Goal: Communication & Community: Participate in discussion

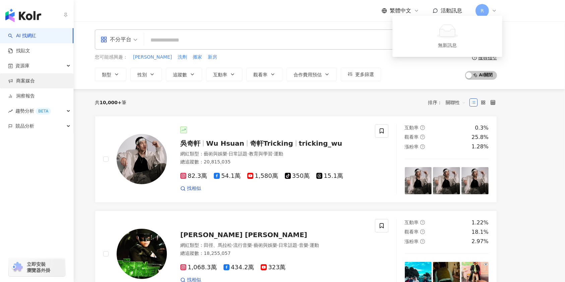
click at [33, 82] on link "商案媒合" at bounding box center [21, 81] width 27 height 7
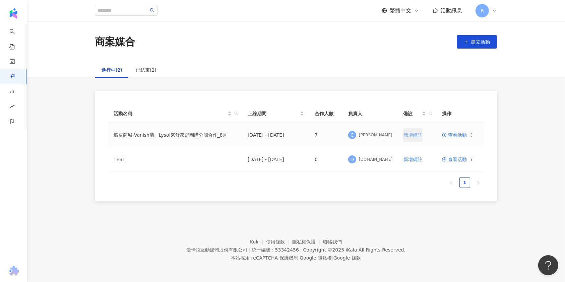
click at [405, 134] on span "新增備註" at bounding box center [412, 134] width 19 height 5
click at [300, 132] on td "2025/8/20 - 2025/9/30" at bounding box center [275, 134] width 67 height 22
click at [319, 135] on td "7" at bounding box center [325, 134] width 33 height 22
click at [317, 135] on td "7" at bounding box center [325, 134] width 33 height 22
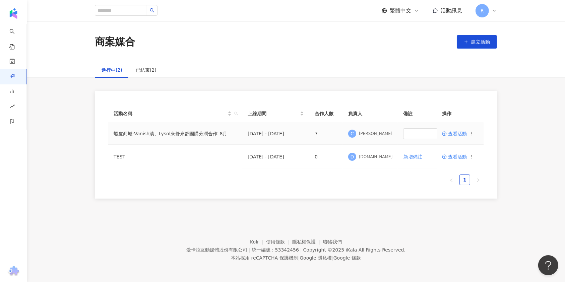
drag, startPoint x: 317, startPoint y: 132, endPoint x: 248, endPoint y: 129, distance: 68.4
click at [316, 132] on td "7" at bounding box center [325, 134] width 33 height 22
click at [197, 128] on td "蝦皮商城-Vanish漬、Lysol來舒來舒團購分潤合作_8月" at bounding box center [175, 134] width 134 height 22
click at [186, 132] on td "蝦皮商城-Vanish漬、Lysol來舒來舒團購分潤合作_8月" at bounding box center [175, 134] width 134 height 22
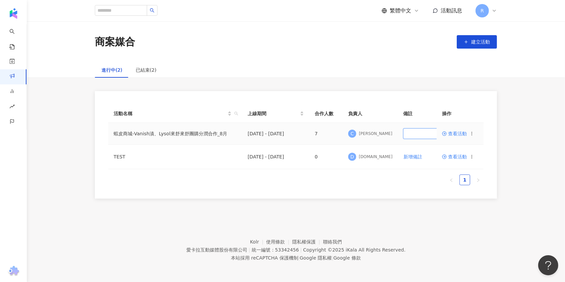
click at [403, 134] on input "text" at bounding box center [429, 133] width 52 height 11
click at [427, 107] on th "備註" at bounding box center [429, 113] width 63 height 18
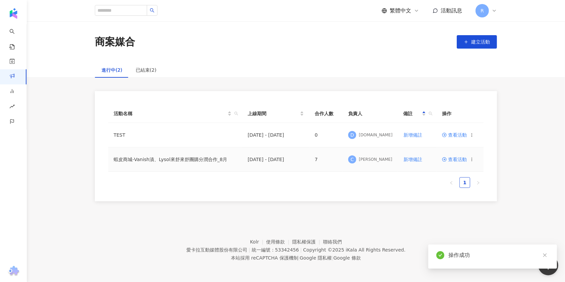
click at [457, 159] on span "查看活動" at bounding box center [454, 159] width 25 height 5
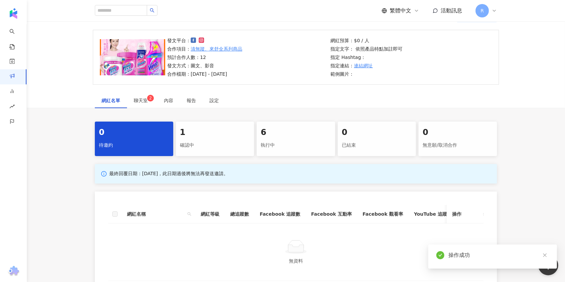
scroll to position [89, 0]
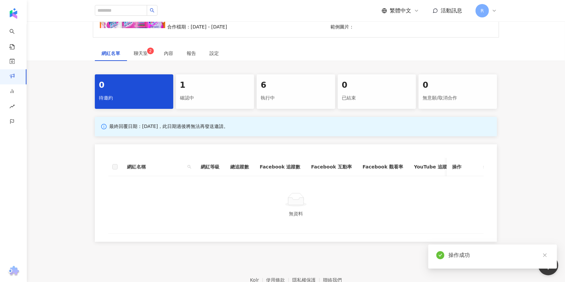
click at [204, 84] on div "1" at bounding box center [215, 85] width 70 height 11
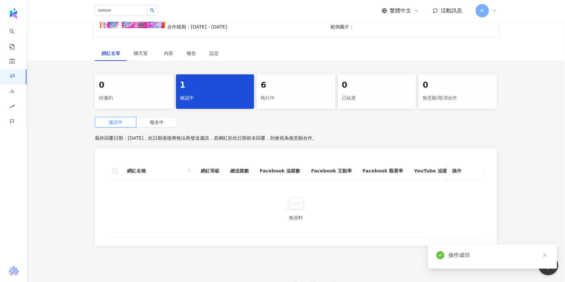
click at [280, 91] on div "6 執行中" at bounding box center [296, 91] width 78 height 34
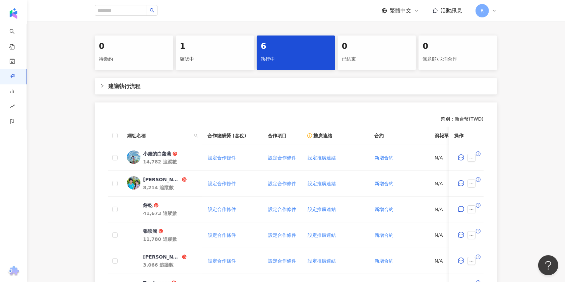
scroll to position [142, 0]
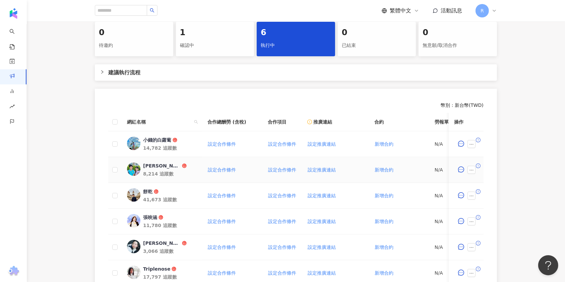
click at [150, 165] on div "Manfred and Kanice" at bounding box center [162, 165] width 38 height 7
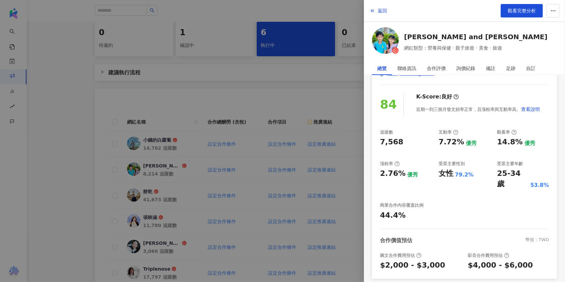
scroll to position [102, 0]
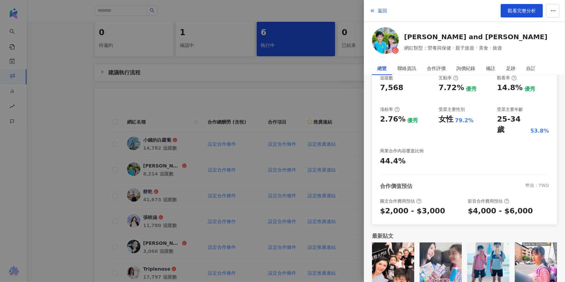
drag, startPoint x: 380, startPoint y: 10, endPoint x: 366, endPoint y: 37, distance: 30.6
click at [380, 10] on span "返回" at bounding box center [381, 10] width 9 height 5
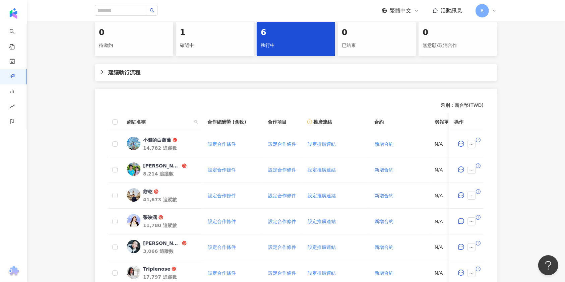
drag, startPoint x: 203, startPoint y: 42, endPoint x: 214, endPoint y: 55, distance: 17.4
click at [203, 42] on div "確認中" at bounding box center [215, 45] width 70 height 11
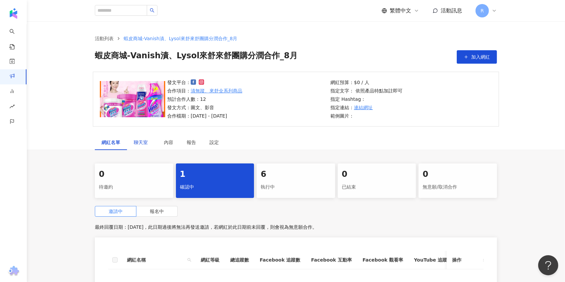
click at [137, 144] on span "聊天室" at bounding box center [142, 142] width 17 height 5
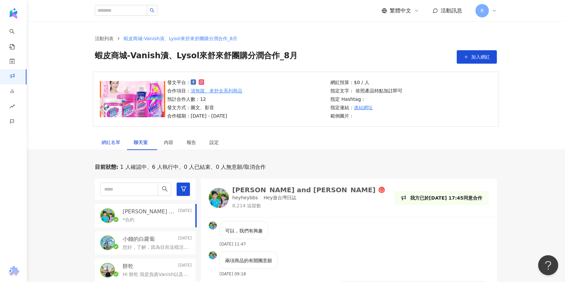
click at [118, 141] on div "網紅名單" at bounding box center [110, 142] width 19 height 7
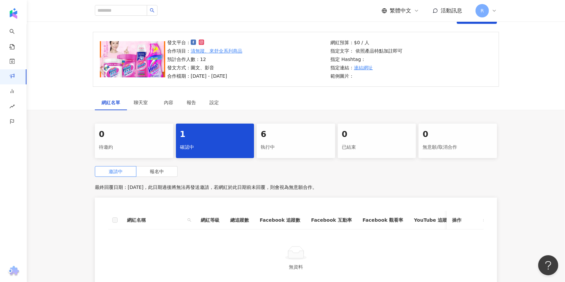
scroll to position [89, 0]
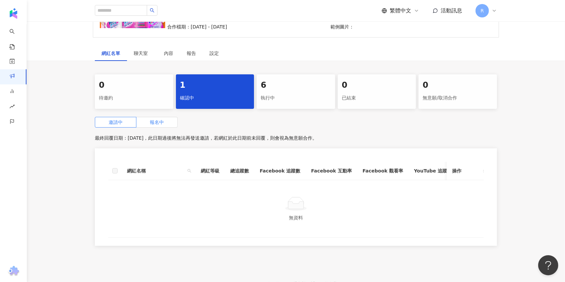
click at [142, 122] on label "報名中" at bounding box center [156, 122] width 41 height 11
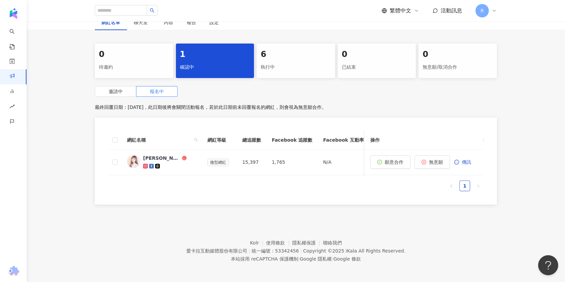
scroll to position [128, 0]
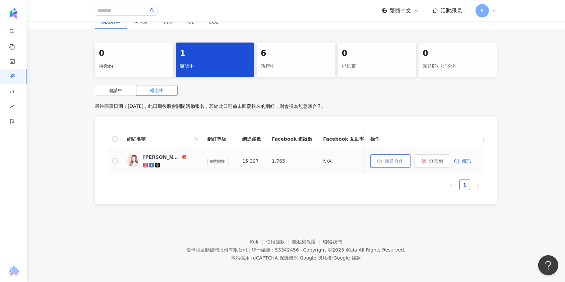
click at [378, 159] on icon "check-circle" at bounding box center [379, 161] width 5 height 5
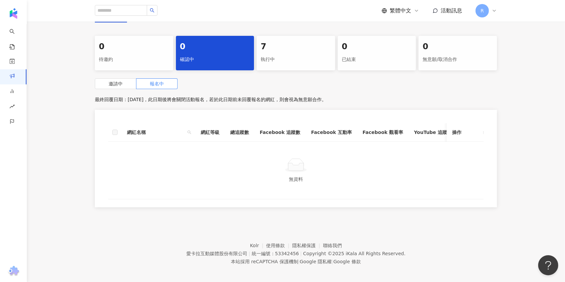
click at [268, 58] on div "執行中" at bounding box center [296, 59] width 70 height 11
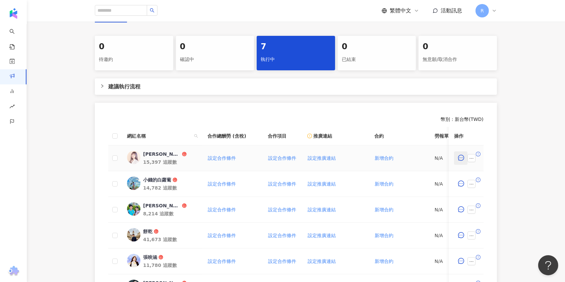
click at [460, 158] on icon "message" at bounding box center [461, 158] width 6 height 6
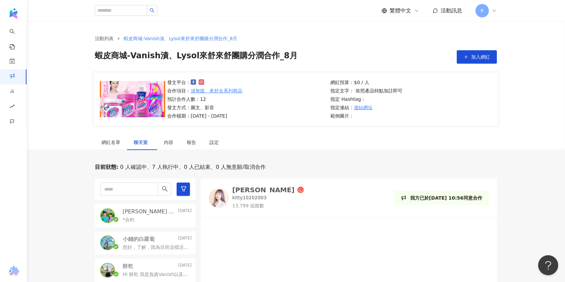
click at [248, 188] on div "[PERSON_NAME]" at bounding box center [263, 190] width 62 height 7
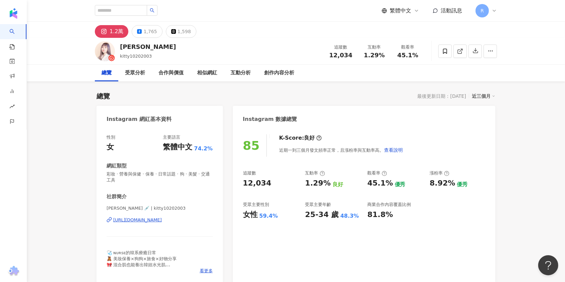
click at [162, 221] on div "[URL][DOMAIN_NAME]" at bounding box center [137, 220] width 49 height 6
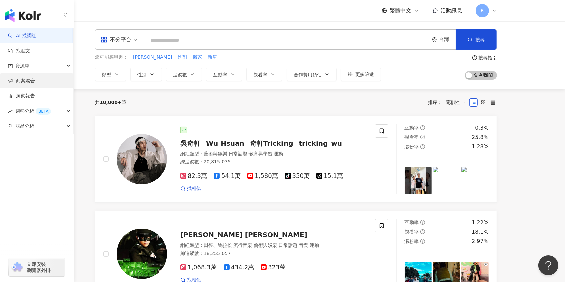
click at [35, 78] on link "商案媒合" at bounding box center [21, 81] width 27 height 7
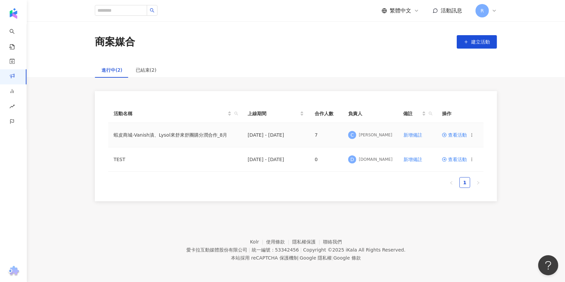
drag, startPoint x: 284, startPoint y: 134, endPoint x: 293, endPoint y: 136, distance: 8.5
click at [288, 135] on td "2025/8/20 - 2025/9/30" at bounding box center [275, 135] width 67 height 24
click at [456, 133] on span "查看活動" at bounding box center [454, 135] width 25 height 5
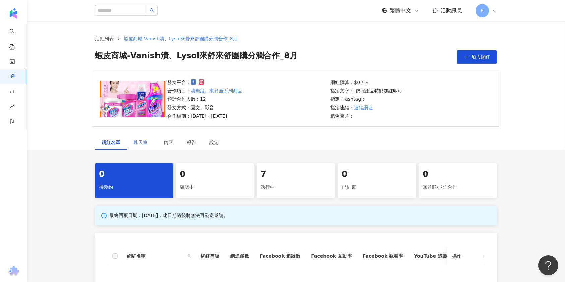
click at [129, 141] on div "聊天室" at bounding box center [142, 142] width 30 height 15
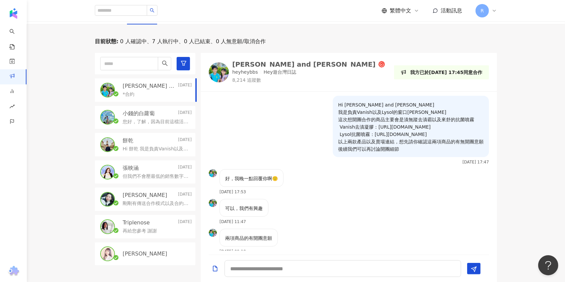
scroll to position [201, 0]
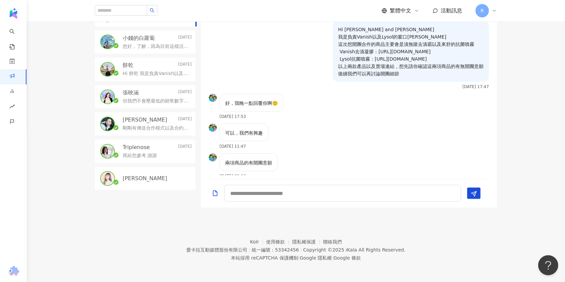
click at [155, 175] on div "[PERSON_NAME]" at bounding box center [157, 178] width 69 height 7
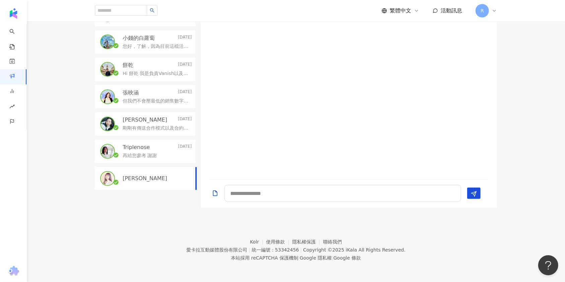
click at [149, 154] on p "再給您參考 謝謝" at bounding box center [140, 155] width 34 height 7
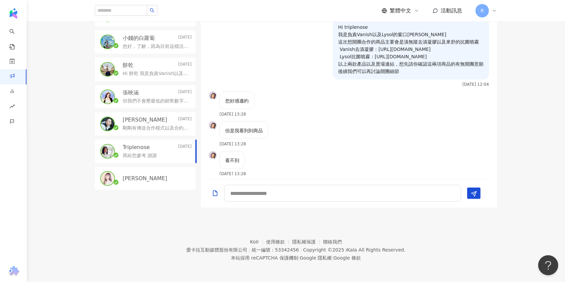
scroll to position [219, 0]
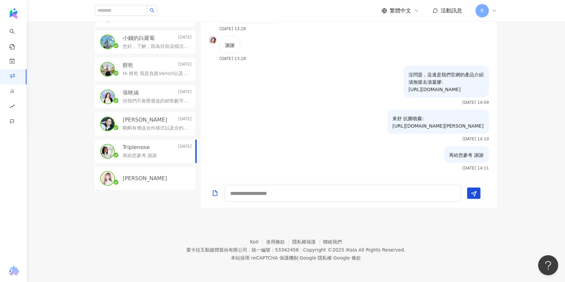
click at [131, 134] on div "Jocelyn 2025/8/15 剛剛有傳送合作模式以及合約內容給您囉 後續合作模式上有任何疑問可以直接在這邊詢問!" at bounding box center [145, 123] width 100 height 23
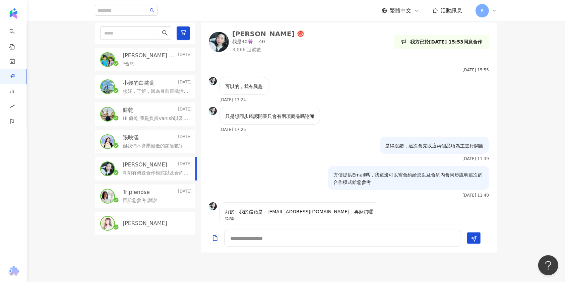
scroll to position [110, 0]
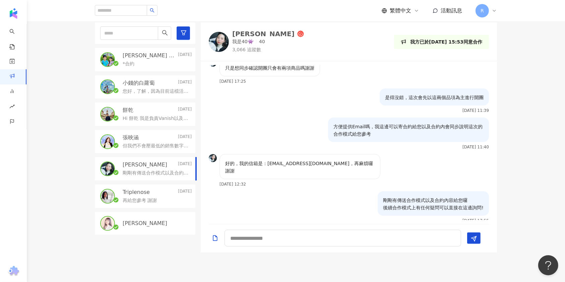
click at [156, 139] on div "張映涵 2025/8/19" at bounding box center [157, 137] width 69 height 7
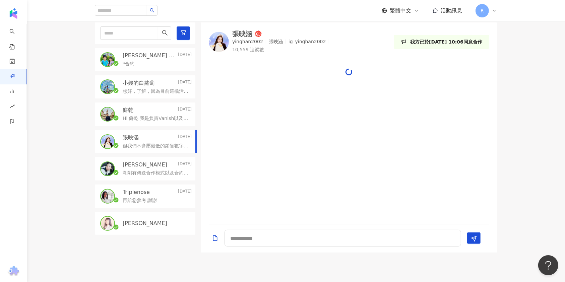
click at [161, 112] on div "餅乾 2025/8/26" at bounding box center [157, 109] width 69 height 7
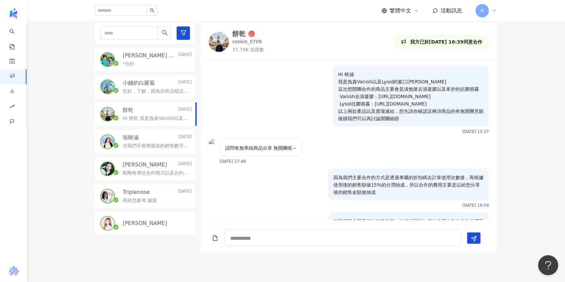
scroll to position [29, 0]
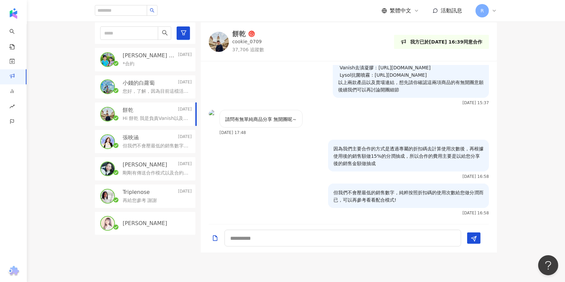
click at [139, 90] on p "您好，了解，因為目前這檔活動還是會先以純分潤的方式合作，期待我們未來還會有合作的機會🙏" at bounding box center [156, 91] width 66 height 7
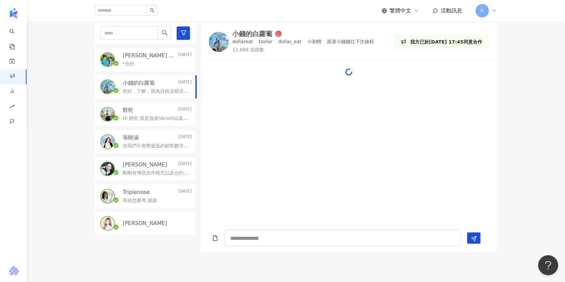
scroll to position [59, 0]
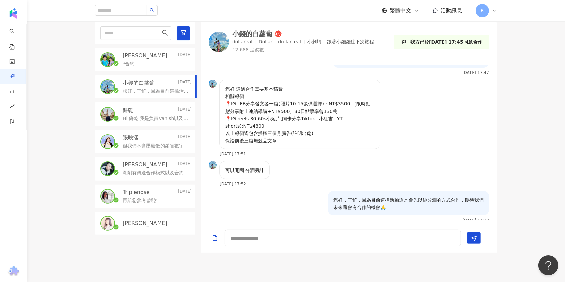
click at [150, 57] on p "Manfred and Kanice" at bounding box center [150, 55] width 54 height 7
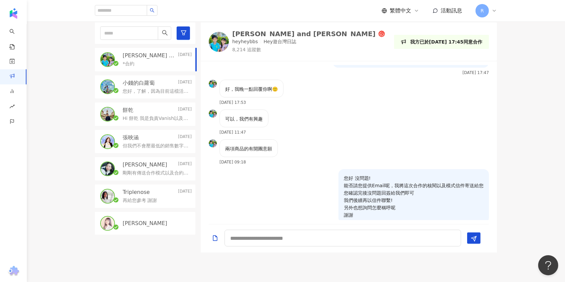
scroll to position [103, 0]
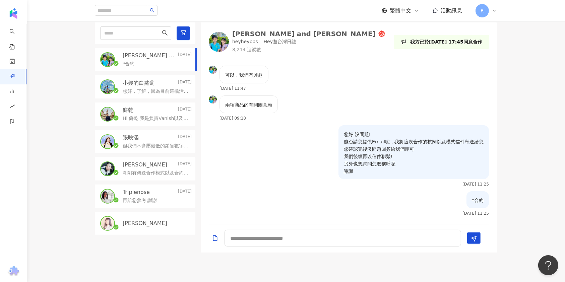
click at [129, 225] on p "[PERSON_NAME]" at bounding box center [145, 223] width 45 height 7
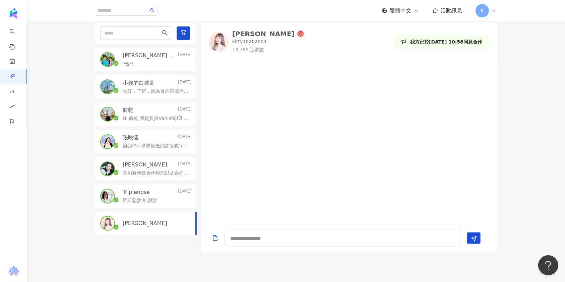
click at [139, 194] on p "Triplenose" at bounding box center [136, 192] width 27 height 7
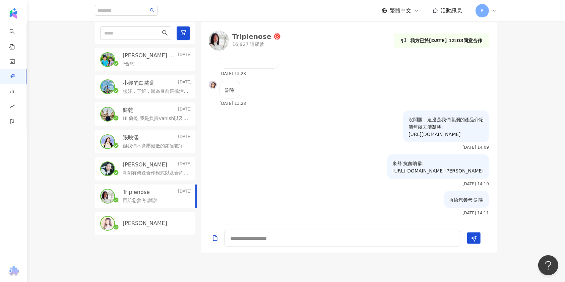
click at [156, 164] on div "Jocelyn 2025/8/15" at bounding box center [157, 164] width 69 height 7
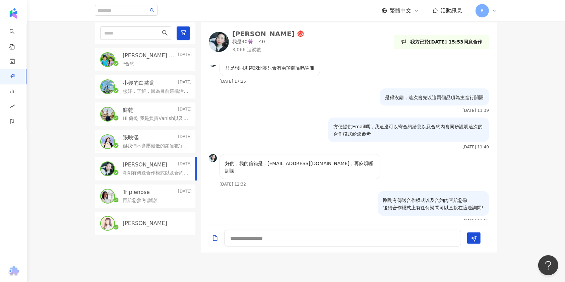
drag, startPoint x: 161, startPoint y: 188, endPoint x: 174, endPoint y: 194, distance: 14.2
click at [162, 188] on div "Triplenose 2025/8/14 再給您參考 謝謝" at bounding box center [145, 196] width 100 height 23
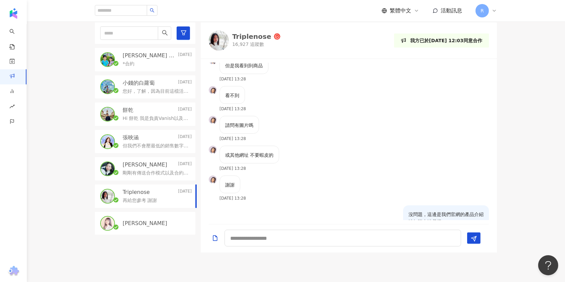
scroll to position [107, 0]
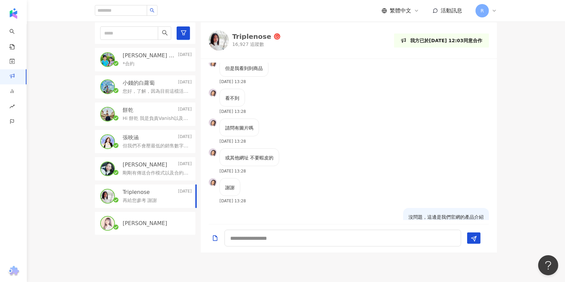
click at [152, 161] on div "Jocelyn 2025/8/15" at bounding box center [157, 164] width 69 height 7
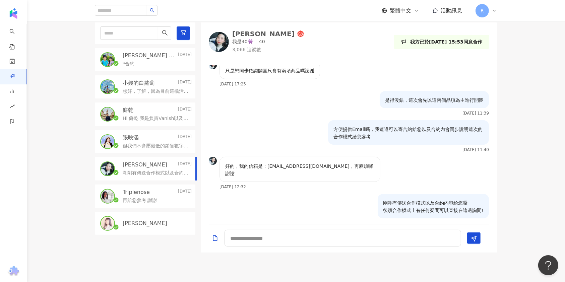
scroll to position [110, 0]
